Goal: Task Accomplishment & Management: Manage account settings

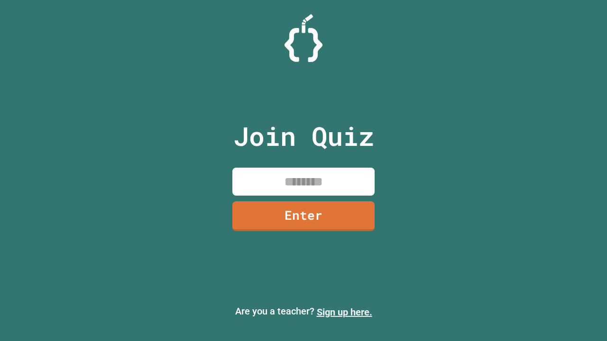
click at [344, 312] on link "Sign up here." at bounding box center [344, 312] width 55 height 11
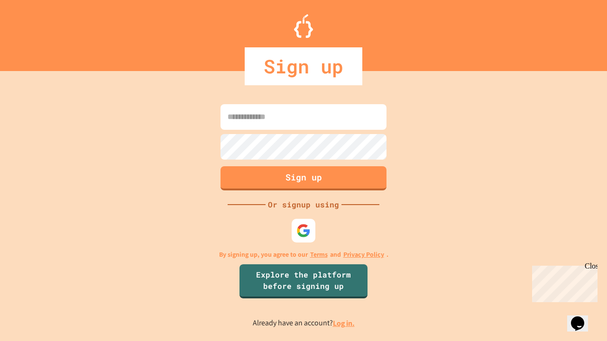
click at [344, 323] on link "Log in." at bounding box center [344, 324] width 22 height 10
